Goal: Check status: Check status

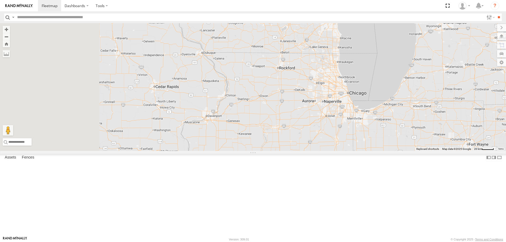
drag, startPoint x: 162, startPoint y: 193, endPoint x: 278, endPoint y: 134, distance: 129.6
click at [278, 134] on div "232" at bounding box center [253, 87] width 506 height 128
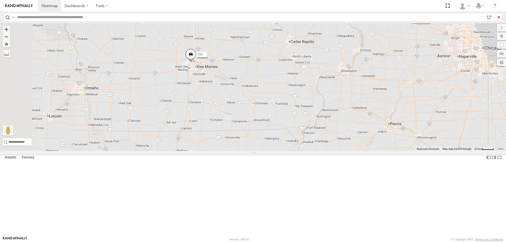
drag, startPoint x: 201, startPoint y: 151, endPoint x: 297, endPoint y: 165, distance: 96.7
click at [297, 151] on div "232 292" at bounding box center [253, 87] width 506 height 128
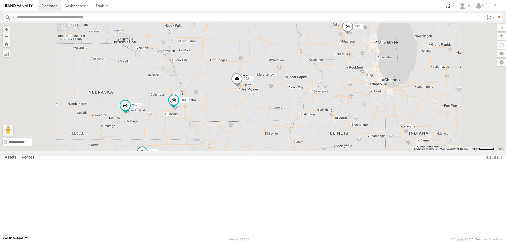
drag, startPoint x: 178, startPoint y: 177, endPoint x: 276, endPoint y: 160, distance: 99.3
click at [276, 151] on div "232 292 288 8 4 298 270 262" at bounding box center [253, 87] width 506 height 128
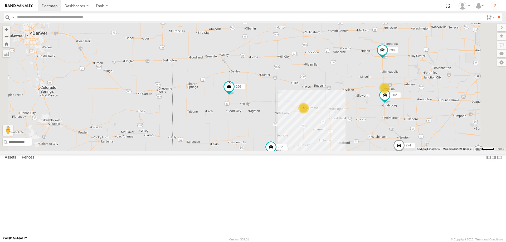
drag, startPoint x: 281, startPoint y: 188, endPoint x: 266, endPoint y: 152, distance: 39.3
click at [268, 151] on div "232 292 288 298 270 262 266 274 282 278 8 3 302" at bounding box center [253, 87] width 506 height 128
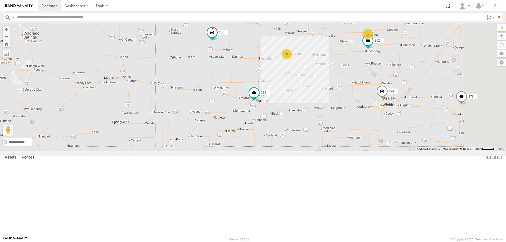
drag, startPoint x: 267, startPoint y: 196, endPoint x: 287, endPoint y: 150, distance: 50.3
click at [287, 150] on div "232 292 288 298 270 262 266 274 282 278 260 8 3 302 272" at bounding box center [253, 87] width 506 height 128
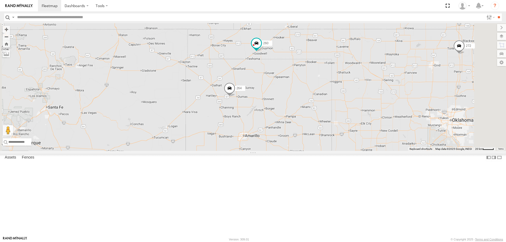
drag, startPoint x: 377, startPoint y: 91, endPoint x: 297, endPoint y: 120, distance: 84.8
click at [300, 119] on div "232 292 288 298 270 262 266 274 282 278 260 302 272 264" at bounding box center [253, 87] width 506 height 128
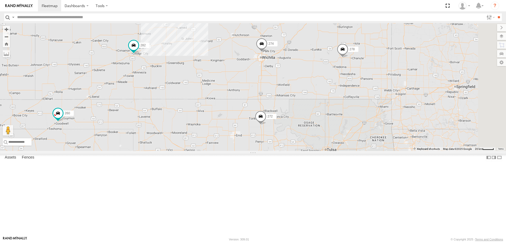
drag, startPoint x: 429, startPoint y: 90, endPoint x: 351, endPoint y: 114, distance: 80.9
click at [351, 114] on div "232 292 288 298 270 262 266 274 282 278 260 302 272 264 8" at bounding box center [253, 87] width 506 height 128
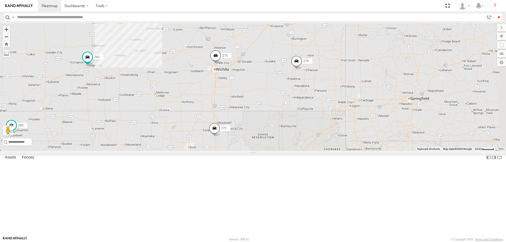
click at [302, 70] on span at bounding box center [297, 62] width 12 height 14
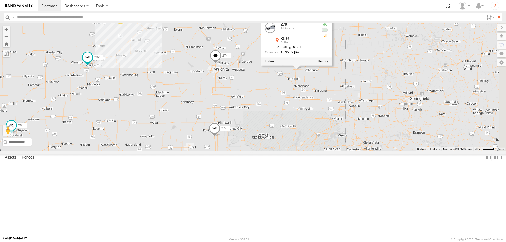
click at [327, 131] on div "232 292 288 298 270 262 266 274 282 278 260 302 272 264 8 3 278 All Assets KS-3…" at bounding box center [253, 87] width 506 height 128
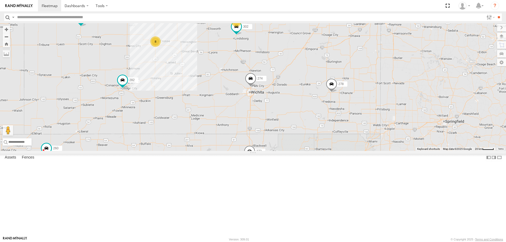
drag, startPoint x: 297, startPoint y: 73, endPoint x: 331, endPoint y: 94, distance: 40.3
click at [331, 94] on div "232 292 288 298 270 262 266 274 282 278 260 302 272 264 8 3" at bounding box center [253, 87] width 506 height 128
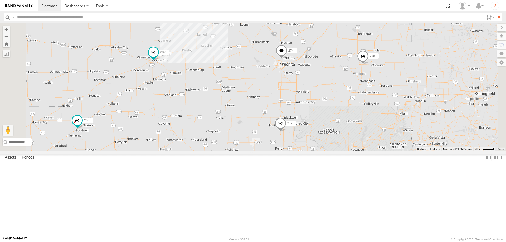
drag, startPoint x: 234, startPoint y: 117, endPoint x: 271, endPoint y: 136, distance: 41.5
click at [269, 135] on div "232 292 288 298 270 262 266 274 282 278 260 302 272 264 8" at bounding box center [253, 87] width 506 height 128
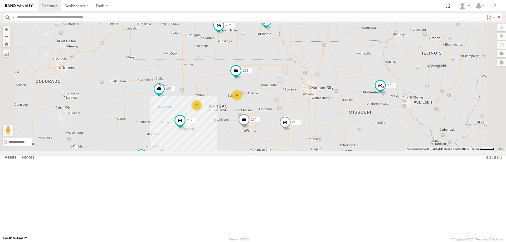
drag, startPoint x: 383, startPoint y: 105, endPoint x: 291, endPoint y: 176, distance: 116.3
click at [303, 151] on div "232 292 288 298 270 262 266 274 282 278 260 272 264 8 4" at bounding box center [253, 87] width 506 height 128
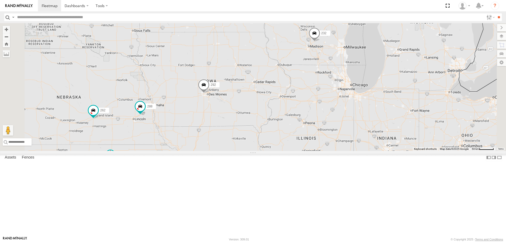
drag, startPoint x: 216, startPoint y: 191, endPoint x: 213, endPoint y: 174, distance: 17.1
click at [213, 151] on div "298 270 262 288 292 232 8 4" at bounding box center [253, 87] width 506 height 128
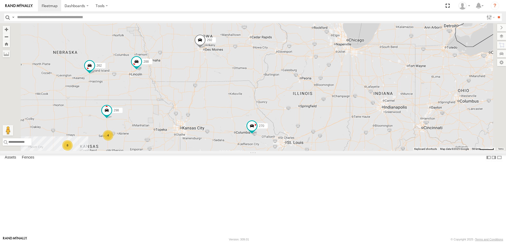
drag, startPoint x: 211, startPoint y: 195, endPoint x: 238, endPoint y: 183, distance: 29.9
click at [238, 151] on div "298 270 262 288 292 232 8 4 274 278" at bounding box center [253, 87] width 506 height 128
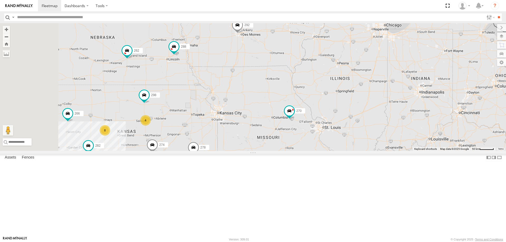
drag, startPoint x: 232, startPoint y: 185, endPoint x: 241, endPoint y: 178, distance: 11.2
click at [240, 151] on div "298 270 262 288 292 232 8 4 274 278 272 282 266" at bounding box center [253, 87] width 506 height 128
